Goal: Navigation & Orientation: Understand site structure

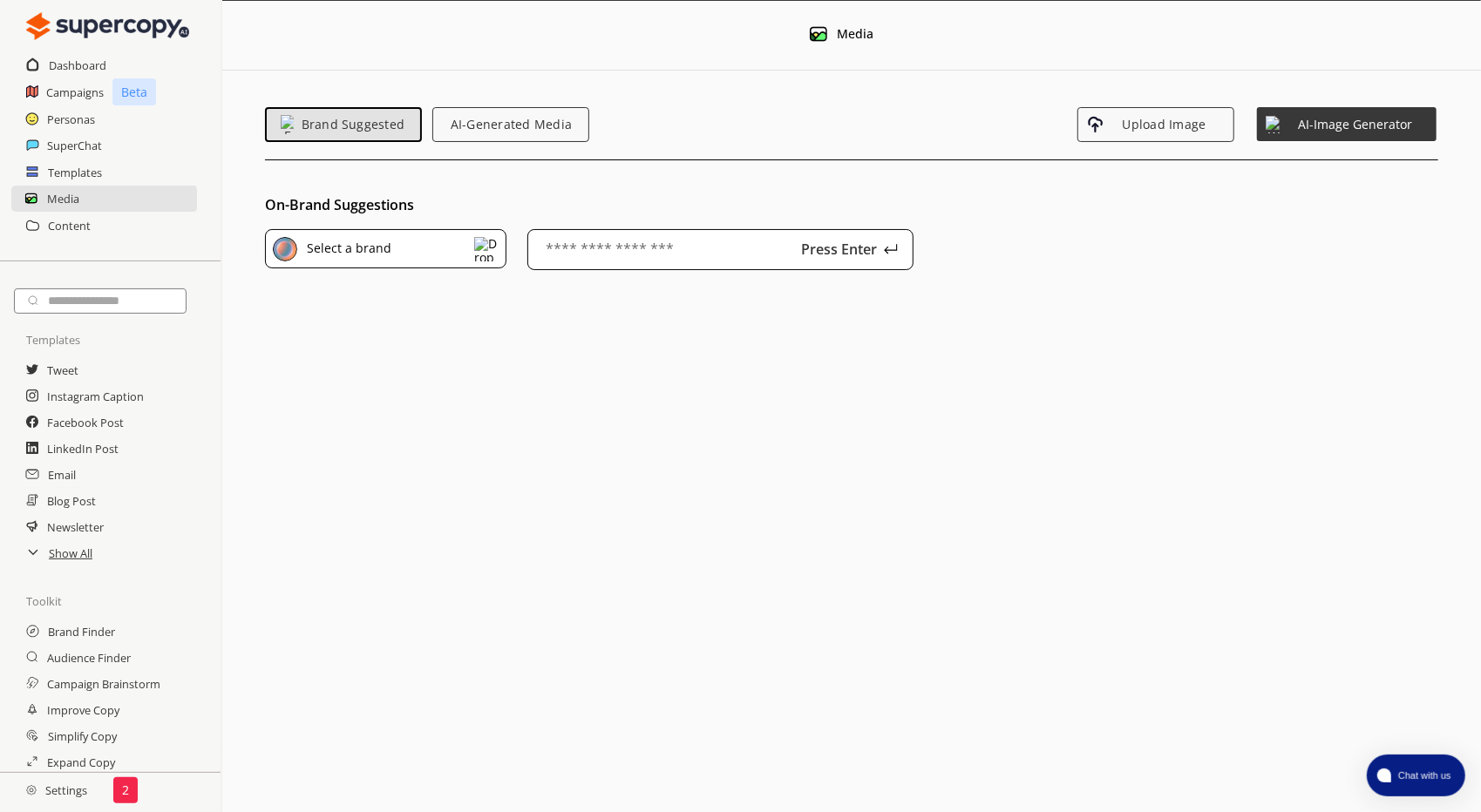
click at [131, 790] on div "2" at bounding box center [126, 790] width 24 height 26
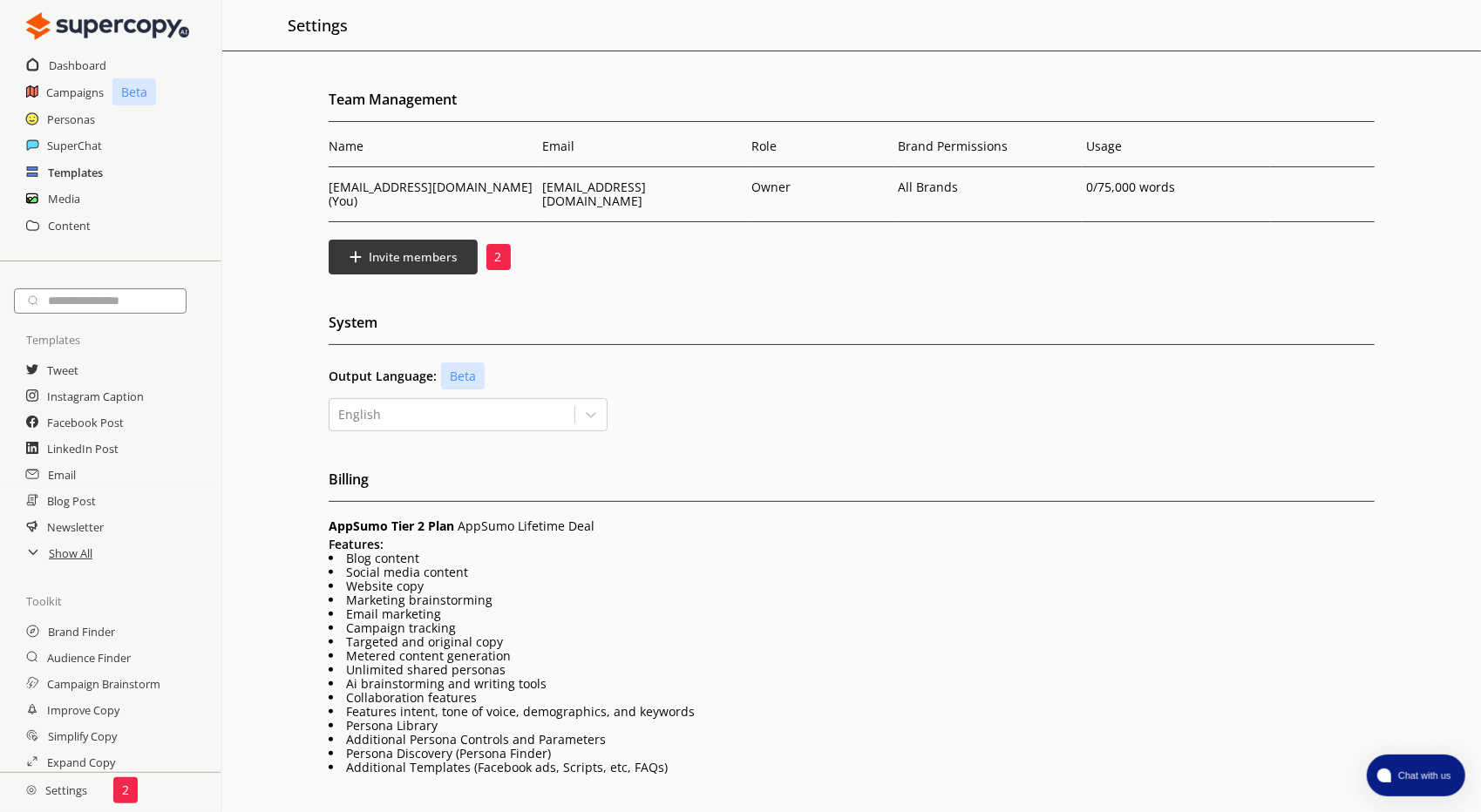
click at [79, 178] on h2 "Templates" at bounding box center [75, 173] width 54 height 26
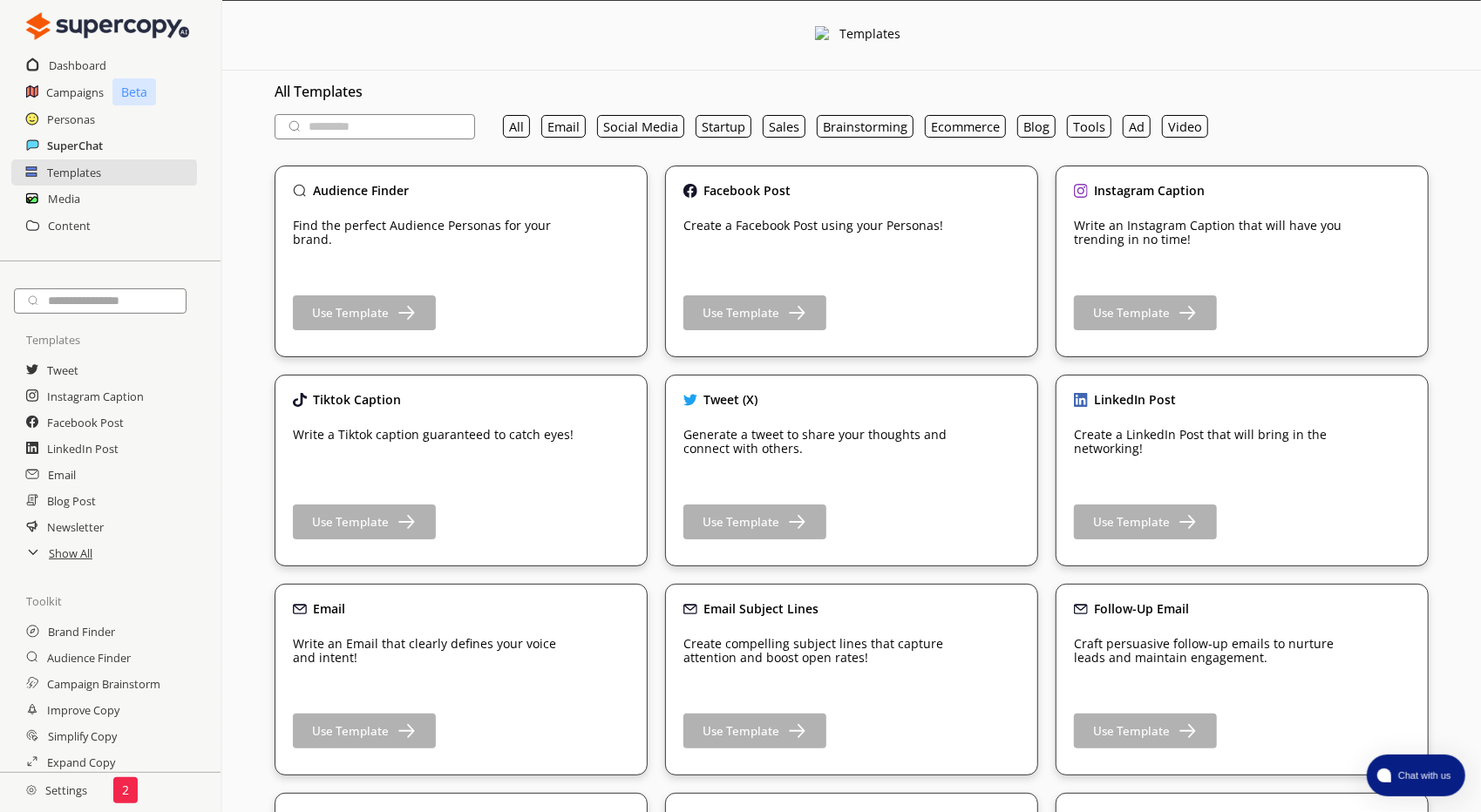
click at [79, 147] on h2 "SuperChat" at bounding box center [74, 146] width 55 height 26
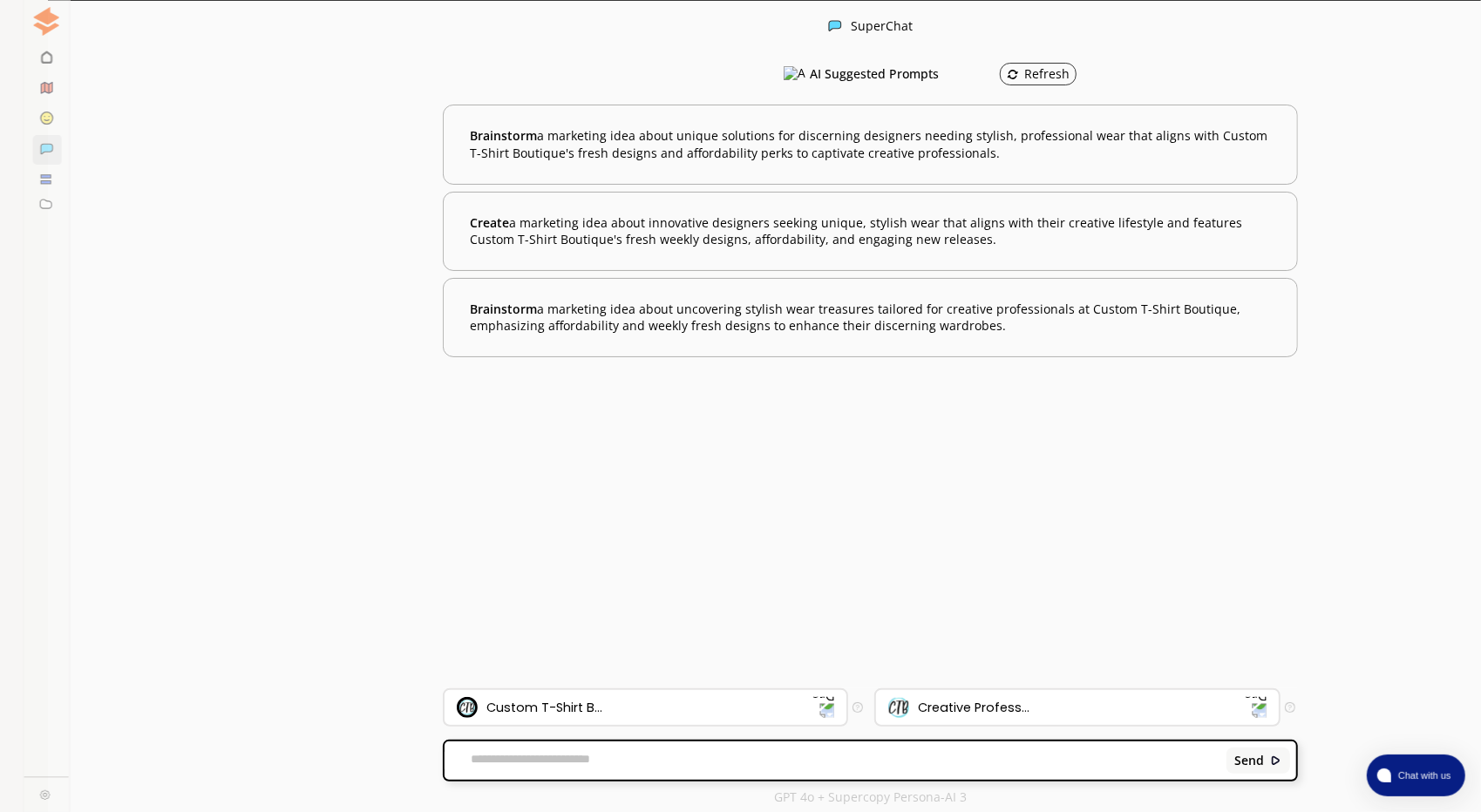
click at [28, 58] on icon at bounding box center [23, 56] width 11 height 14
